Goal: Transaction & Acquisition: Purchase product/service

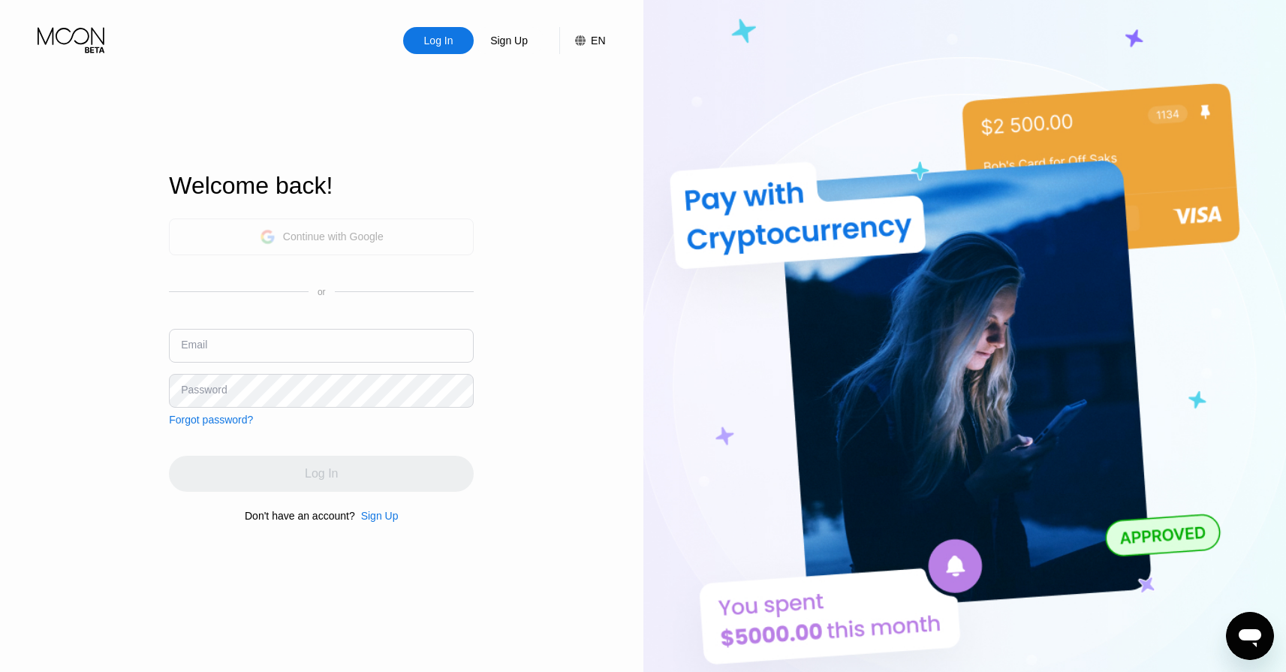
click at [442, 244] on div "Continue with Google" at bounding box center [321, 236] width 305 height 37
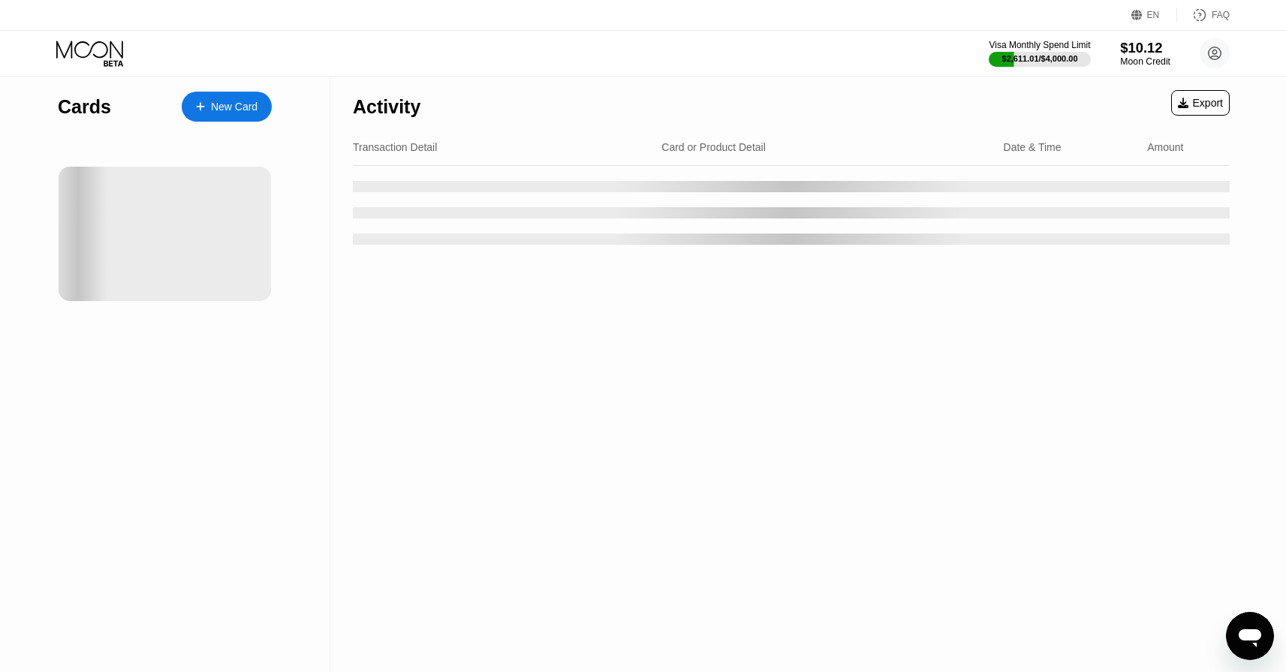
click at [1153, 52] on div "$10.12" at bounding box center [1145, 48] width 50 height 16
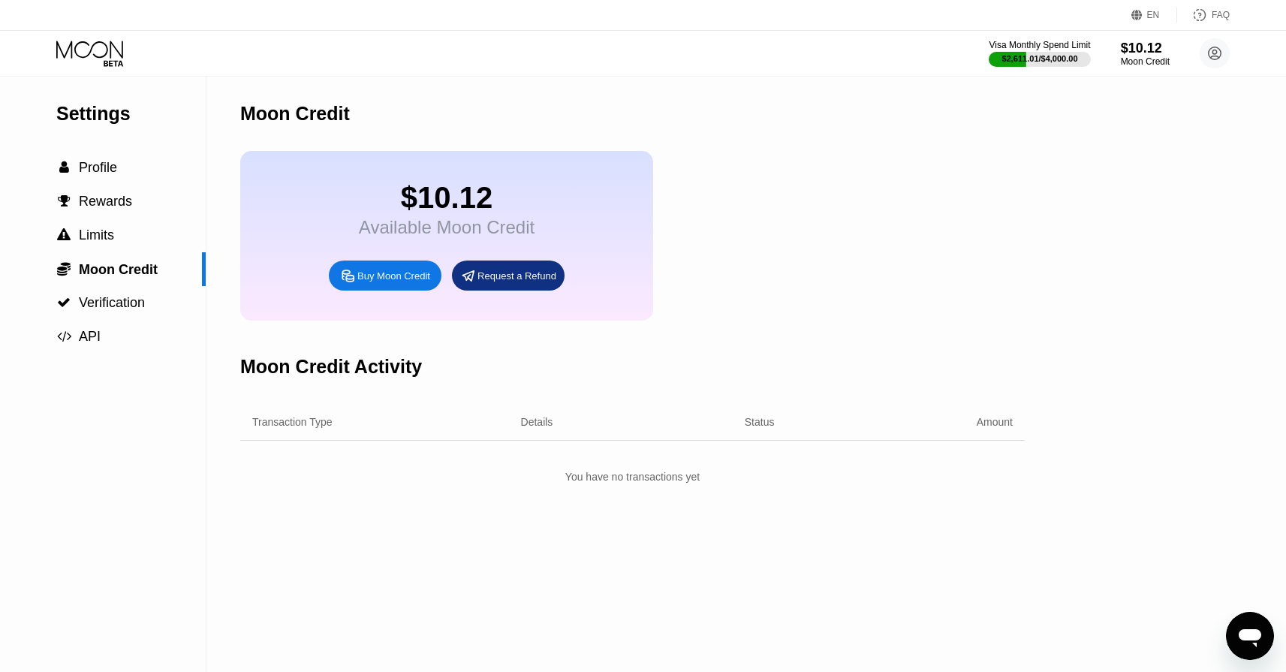
click at [398, 264] on div "Buy Moon Credit" at bounding box center [385, 276] width 113 height 30
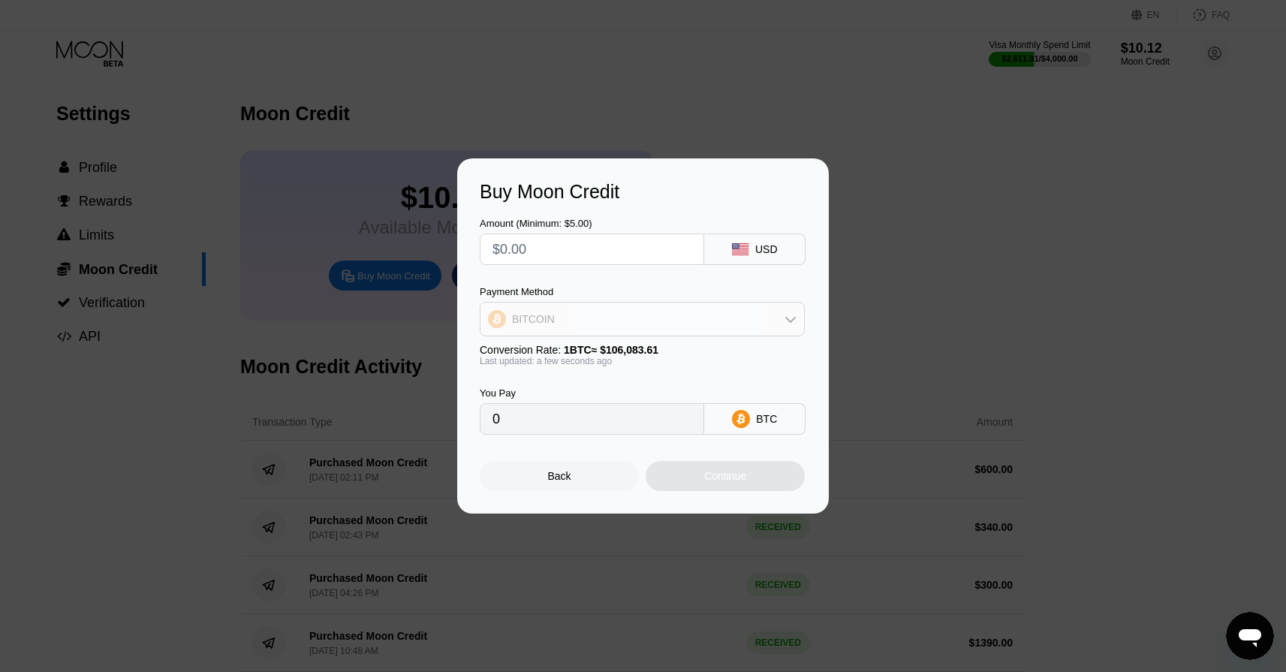
click at [631, 327] on div "BITCOIN" at bounding box center [643, 319] width 324 height 30
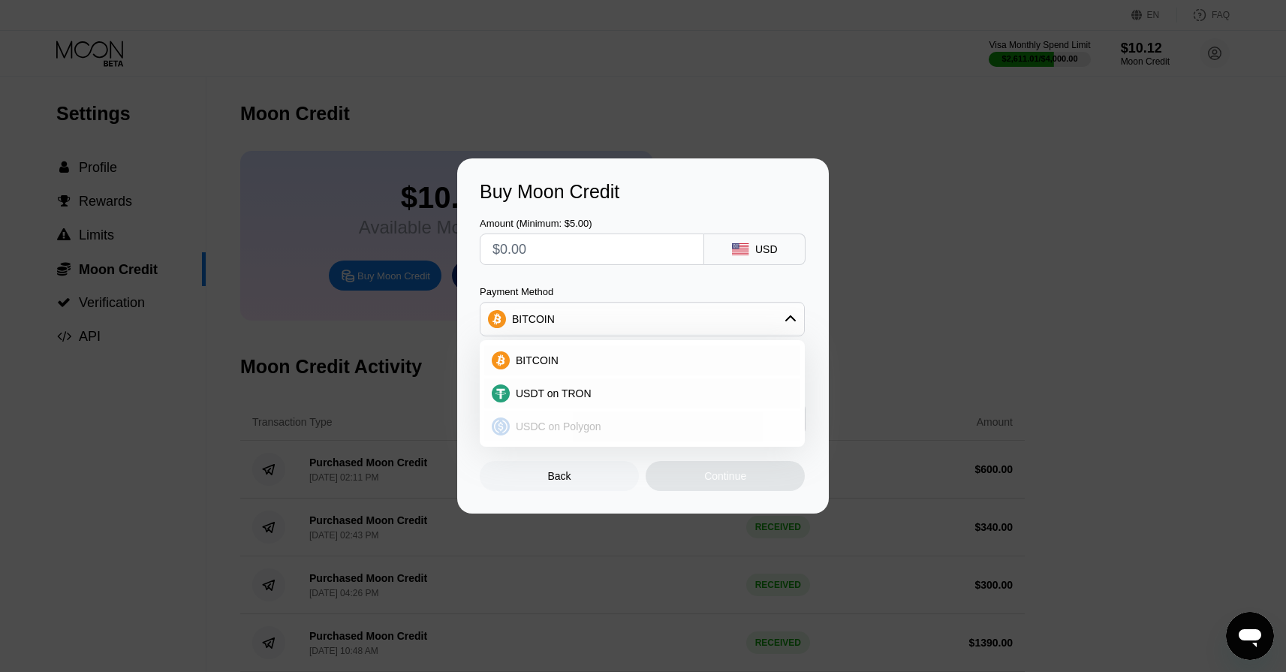
click at [603, 422] on div "USDC on Polygon" at bounding box center [651, 426] width 283 height 12
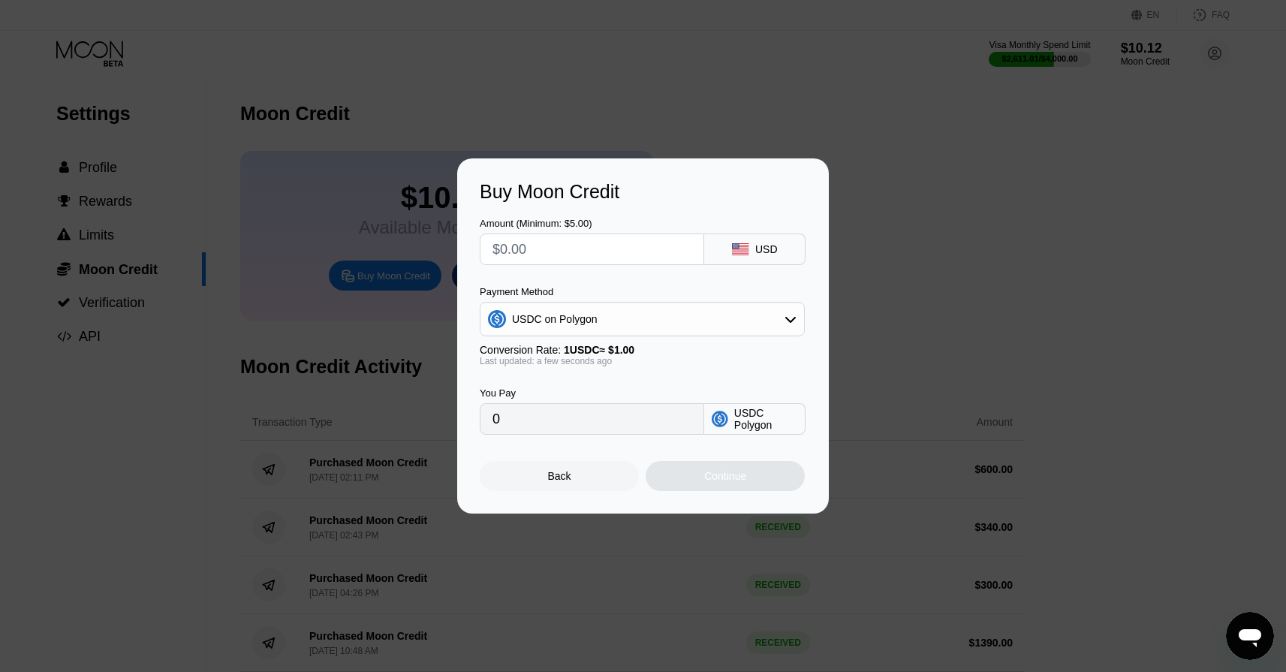
click at [551, 249] on input "text" at bounding box center [592, 249] width 199 height 30
type input "$5"
type input "5.00000000"
type input "$56"
type input "56.00000000"
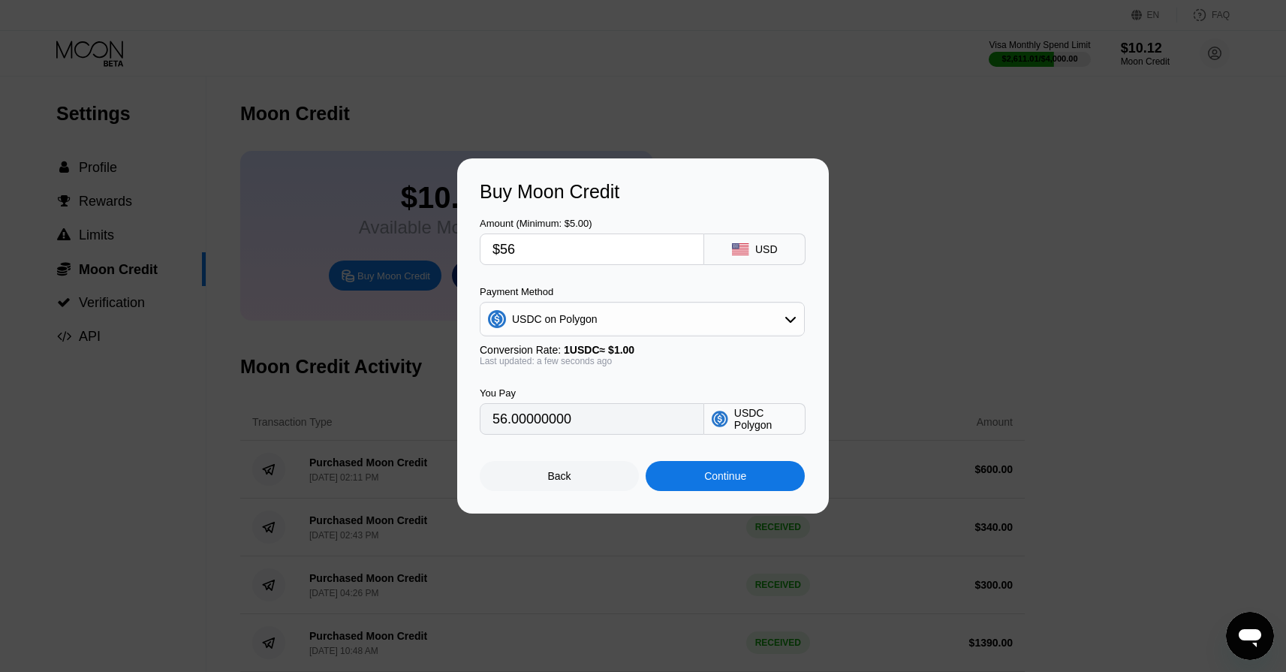
type input "$560"
type input "560.00000000"
type input "$560"
click at [569, 342] on div "Payment Method USDC on Polygon Conversion Rate: 1 USDC ≈ $1.00 Last updated: a …" at bounding box center [642, 326] width 325 height 80
click at [578, 321] on div "USDC on Polygon" at bounding box center [555, 319] width 86 height 12
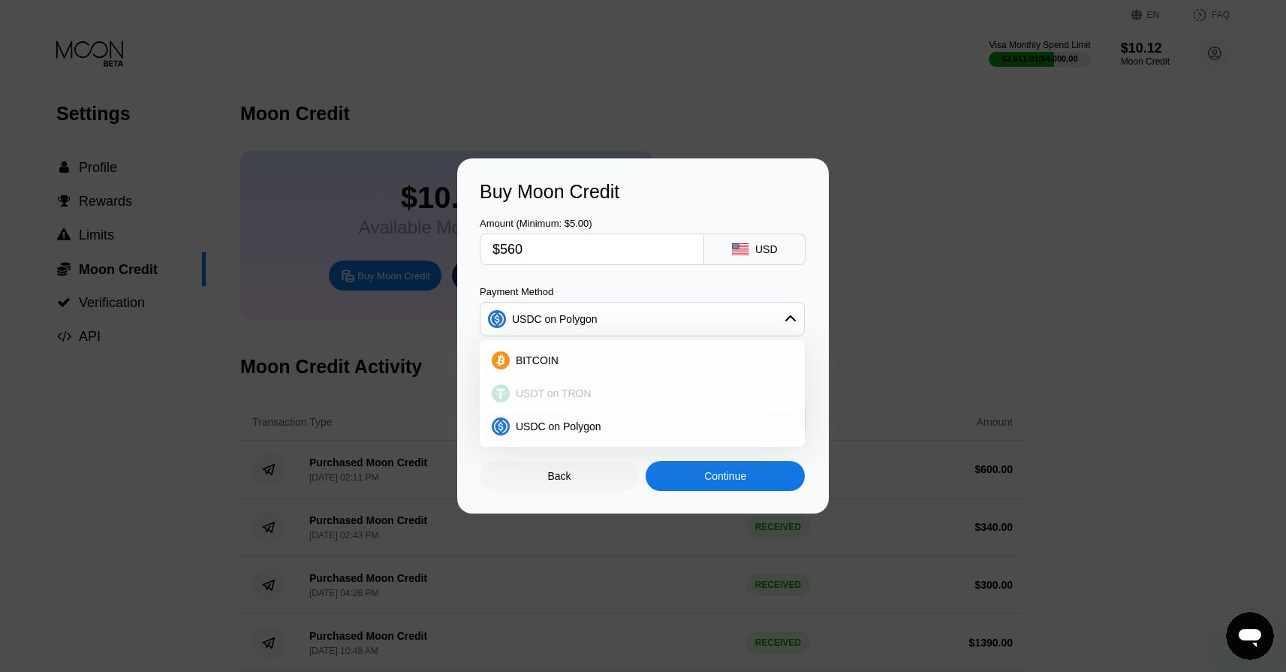
click at [568, 390] on span "USDT on TRON" at bounding box center [554, 393] width 76 height 12
type input "565.66"
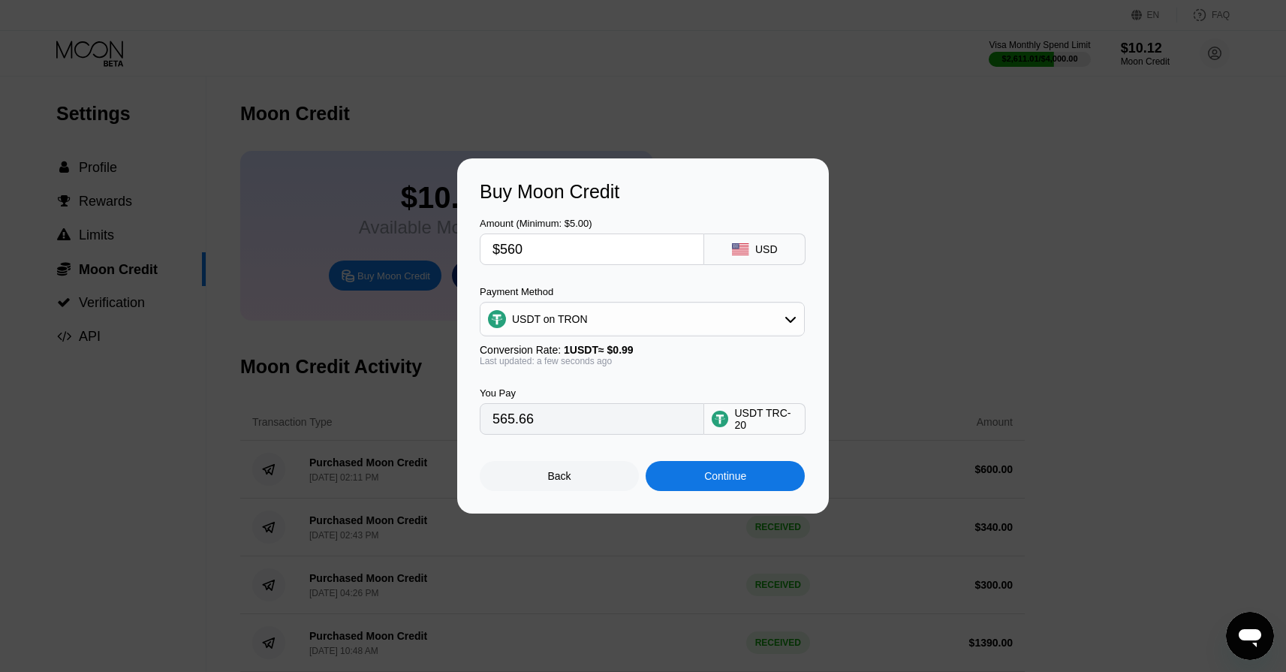
drag, startPoint x: 547, startPoint y: 251, endPoint x: 457, endPoint y: 238, distance: 90.3
click at [457, 238] on div "Buy Moon Credit Amount (Minimum: $5.00) $560 USD Payment Method USDT on TRON Co…" at bounding box center [643, 335] width 372 height 355
type input "$5"
type input "5.05"
type input "$55"
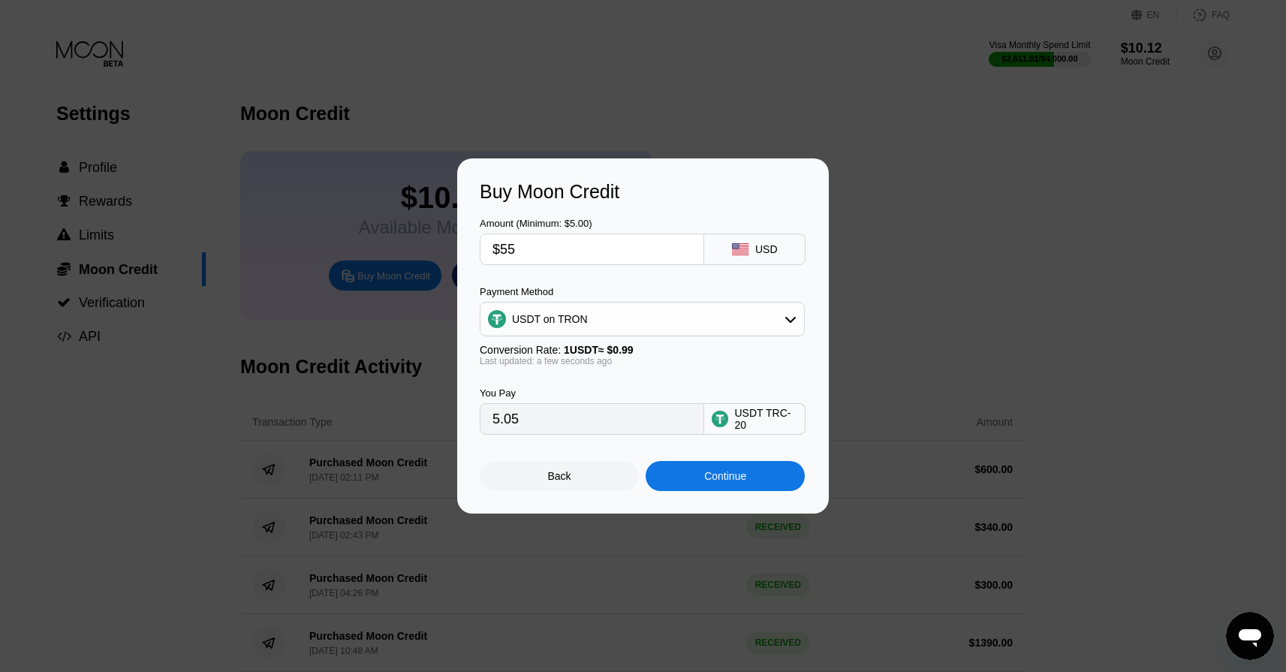
type input "55.56"
type input "$555"
type input "560.61"
type input "$555"
click at [732, 487] on div "Continue" at bounding box center [725, 476] width 159 height 30
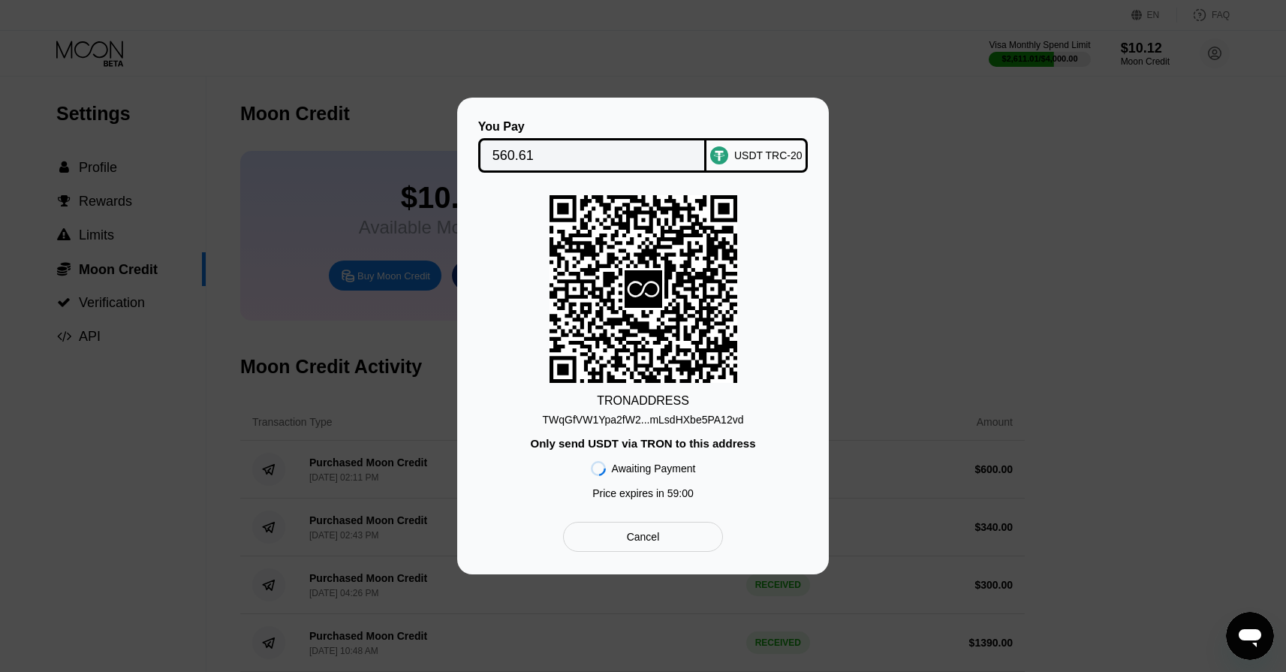
click at [679, 416] on div "TWqGfVW1Ypa2fW2...mLsdHXbe5PA12vd" at bounding box center [643, 420] width 201 height 12
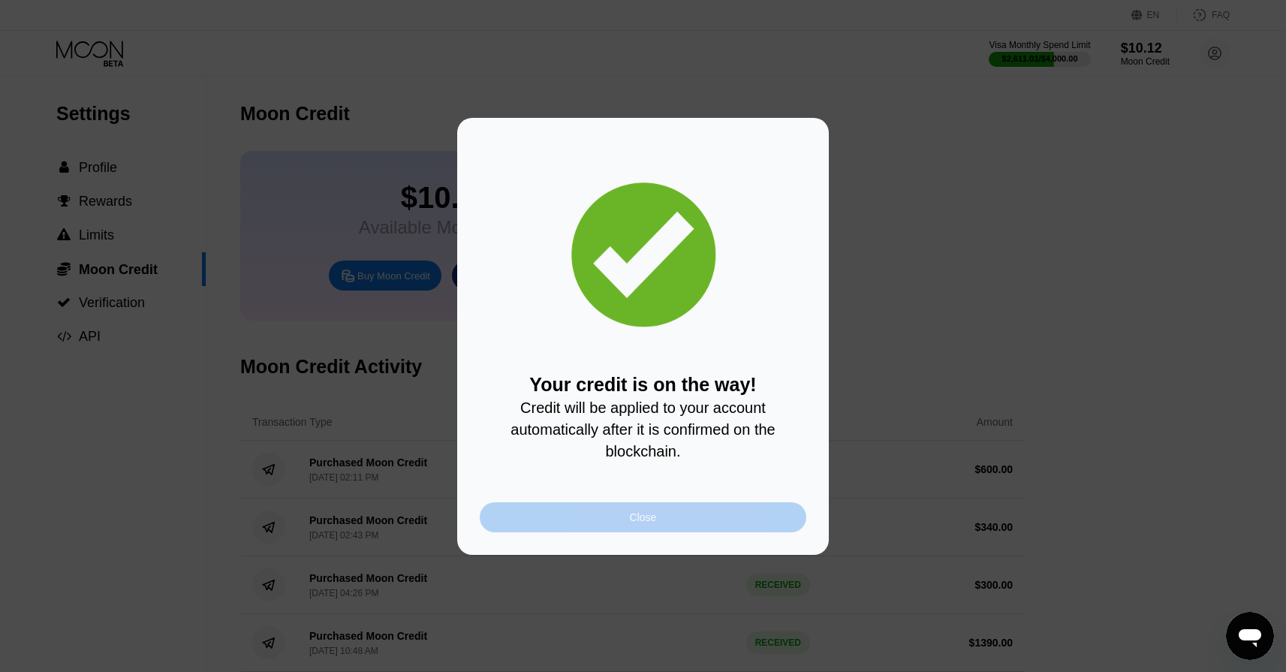
click at [602, 523] on div "Close" at bounding box center [643, 517] width 327 height 30
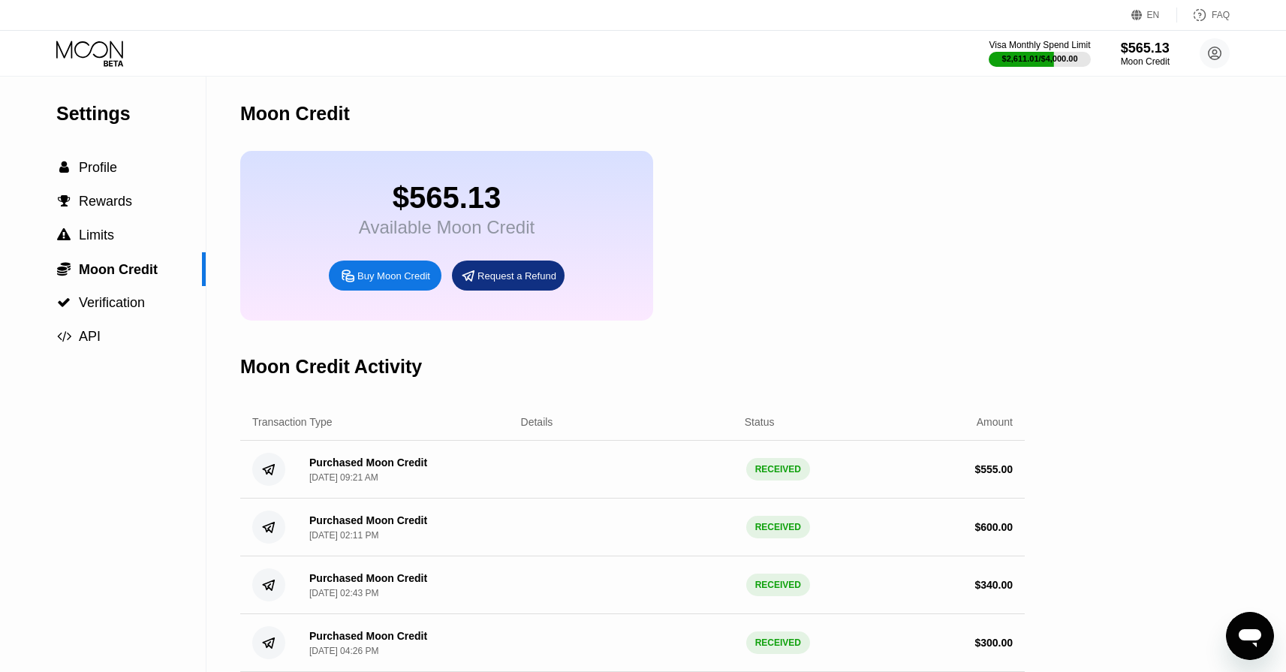
click at [89, 39] on div "Visa Monthly Spend Limit $2,611.01 / $4,000.00 $565.13 Moon Credit Formation Ju…" at bounding box center [643, 53] width 1286 height 45
click at [86, 52] on icon at bounding box center [91, 54] width 70 height 26
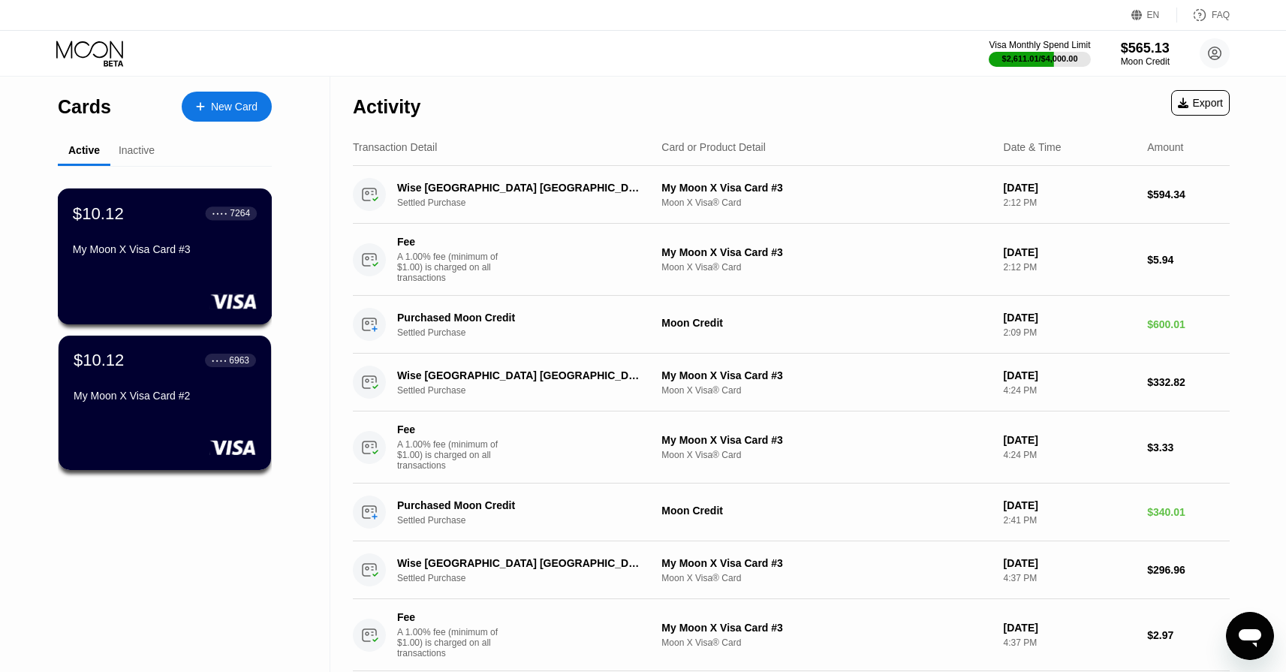
click at [185, 236] on div "$10.12 ● ● ● ● 7264 My Moon X Visa Card #3" at bounding box center [165, 232] width 184 height 58
